Goal: Transaction & Acquisition: Purchase product/service

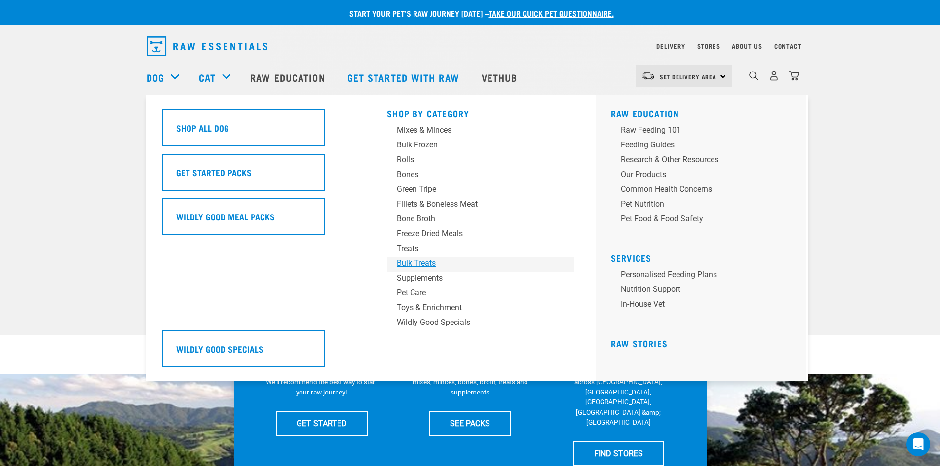
click at [411, 264] on div "Bulk Treats" at bounding box center [474, 263] width 154 height 12
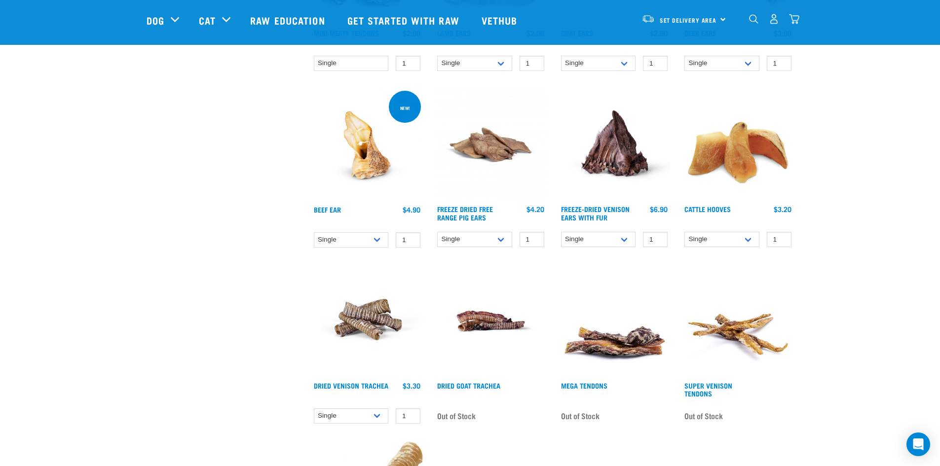
scroll to position [592, 0]
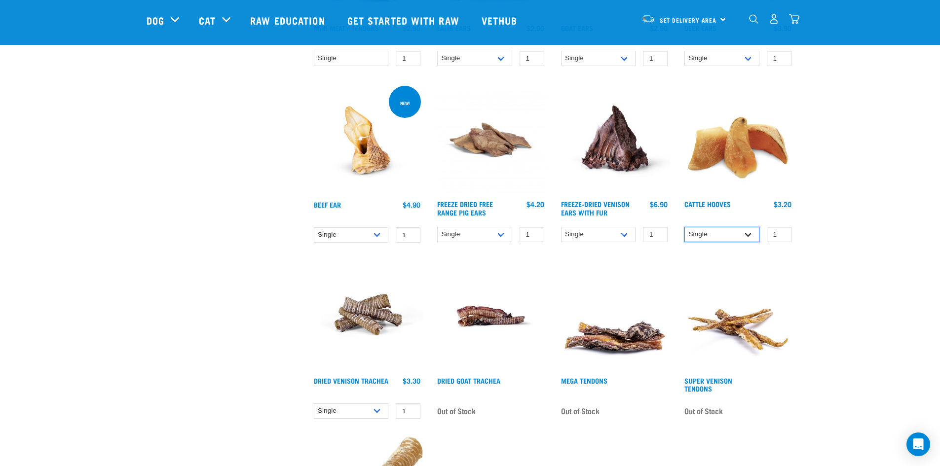
click at [748, 234] on select "Single 10 per pack Bulk (30 pack)" at bounding box center [721, 234] width 75 height 15
click at [684, 227] on select "Single 10 per pack Bulk (30 pack)" at bounding box center [721, 234] width 75 height 15
click at [750, 234] on select "Single 10 per pack Bulk (30 pack)" at bounding box center [721, 234] width 75 height 15
click at [684, 227] on select "Single 10 per pack Bulk (30 pack)" at bounding box center [721, 234] width 75 height 15
click at [748, 236] on select "Single 10 per pack Bulk (30 pack)" at bounding box center [721, 234] width 75 height 15
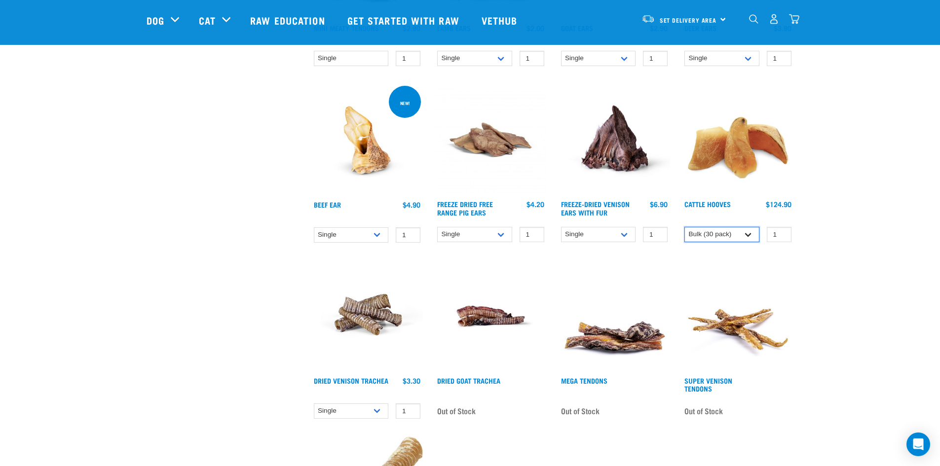
click at [684, 227] on select "Single 10 per pack Bulk (30 pack)" at bounding box center [721, 234] width 75 height 15
click at [747, 235] on select "Single 10 per pack Bulk (30 pack)" at bounding box center [721, 234] width 75 height 15
select select "311894"
click at [684, 227] on select "Single 10 per pack Bulk (30 pack)" at bounding box center [721, 234] width 75 height 15
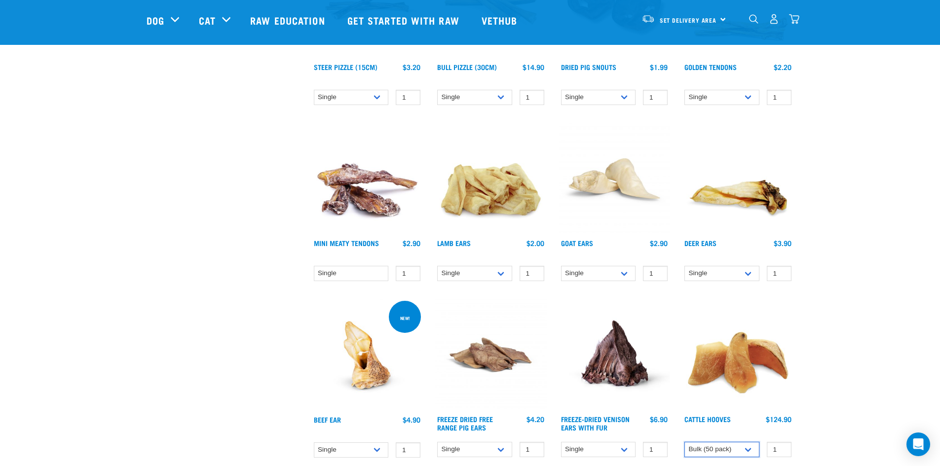
scroll to position [444, 0]
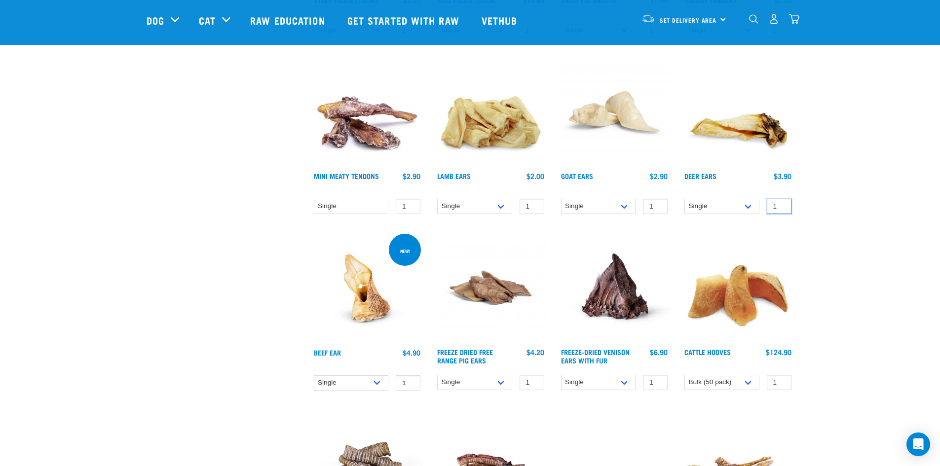
click at [873, 223] on div "Start your pet’s raw journey [DATE] – take our quick pet questionnaire. Deliver…" at bounding box center [470, 172] width 940 height 1233
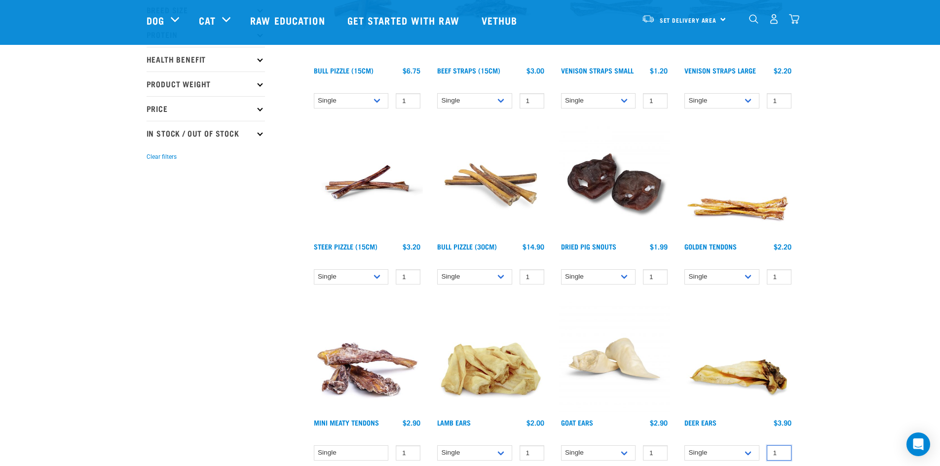
scroll to position [0, 0]
